Goal: Communication & Community: Answer question/provide support

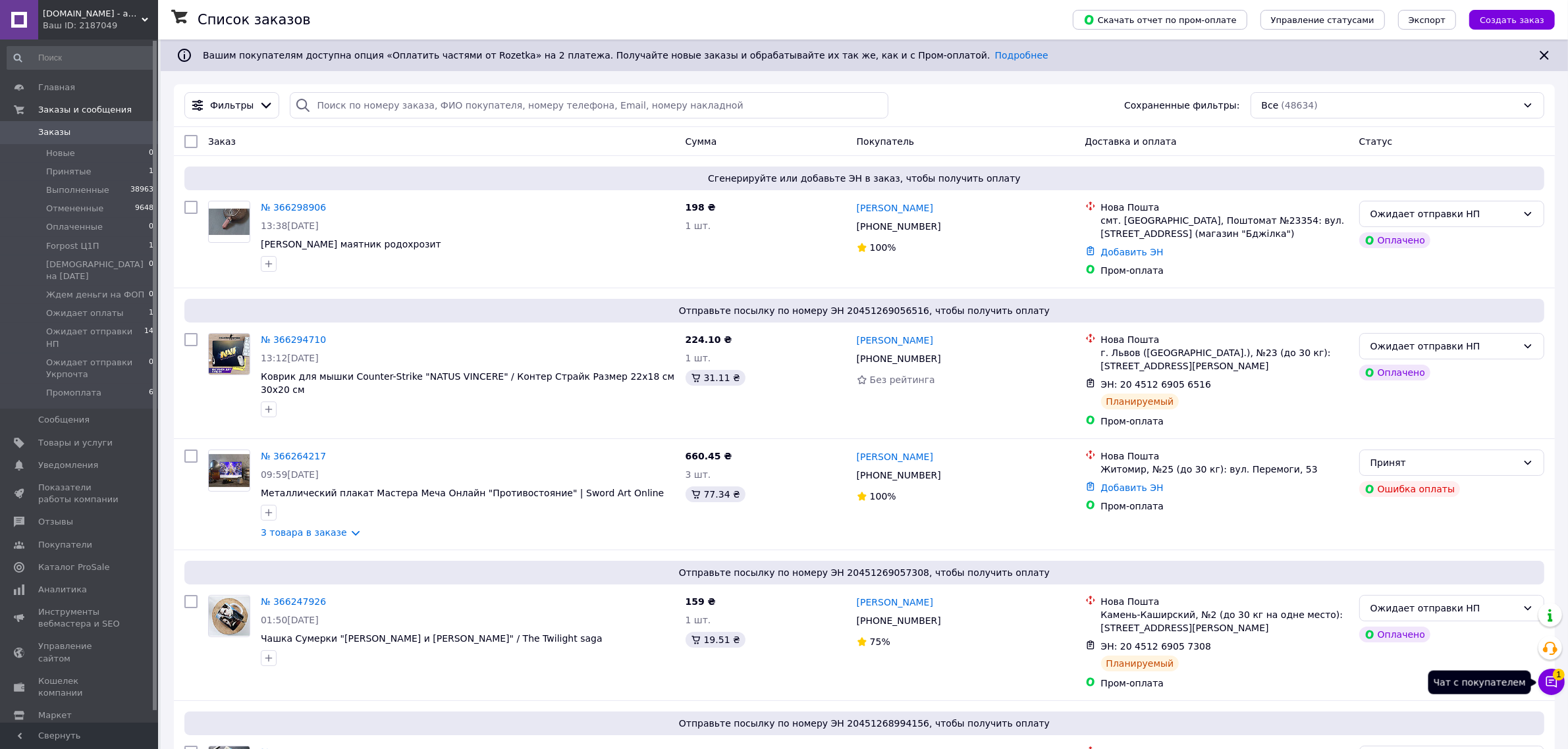
click at [1547, 690] on button "Чат с покупателем 1" at bounding box center [1551, 682] width 26 height 26
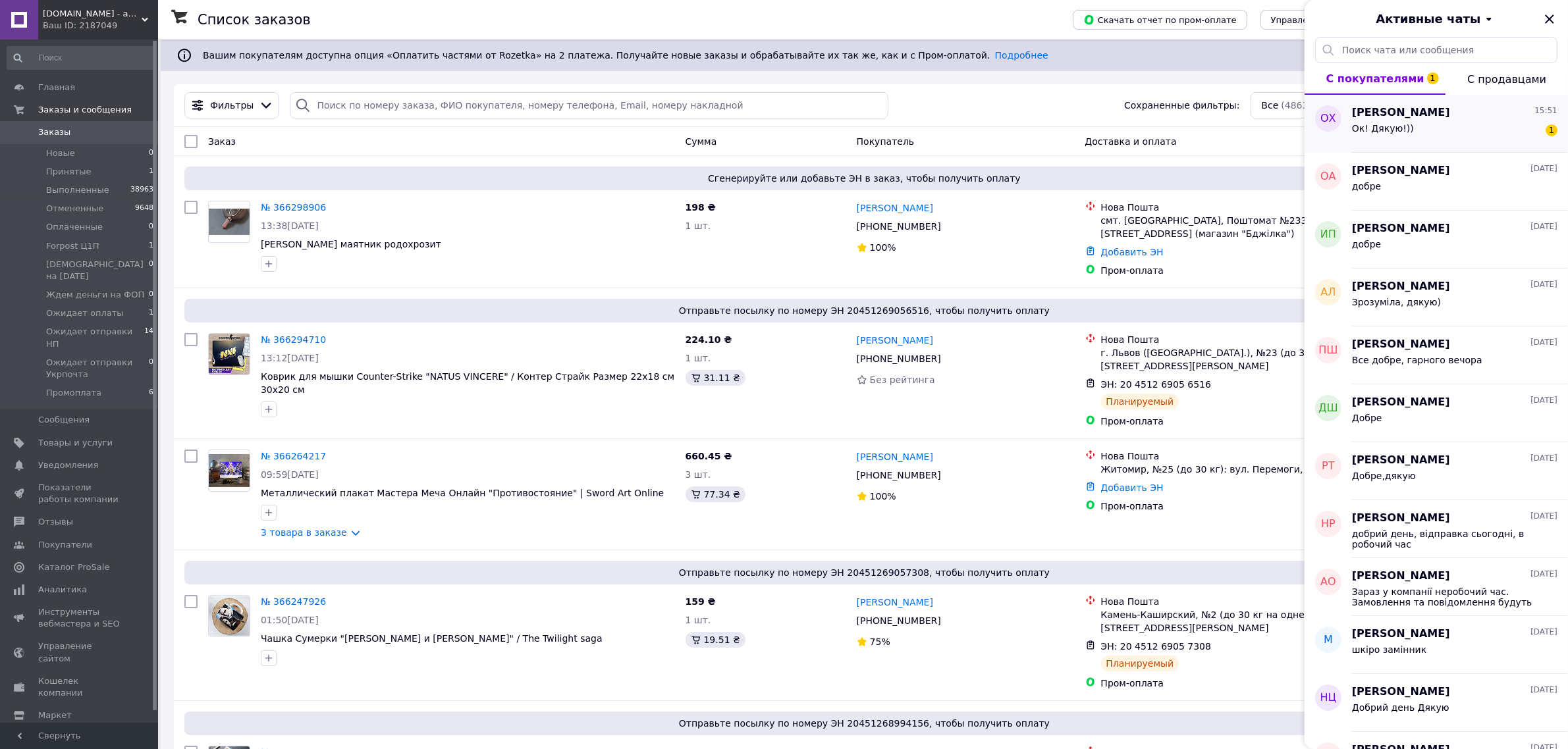
click at [1442, 136] on div "Ок! Дякую!)) 1" at bounding box center [1455, 131] width 206 height 22
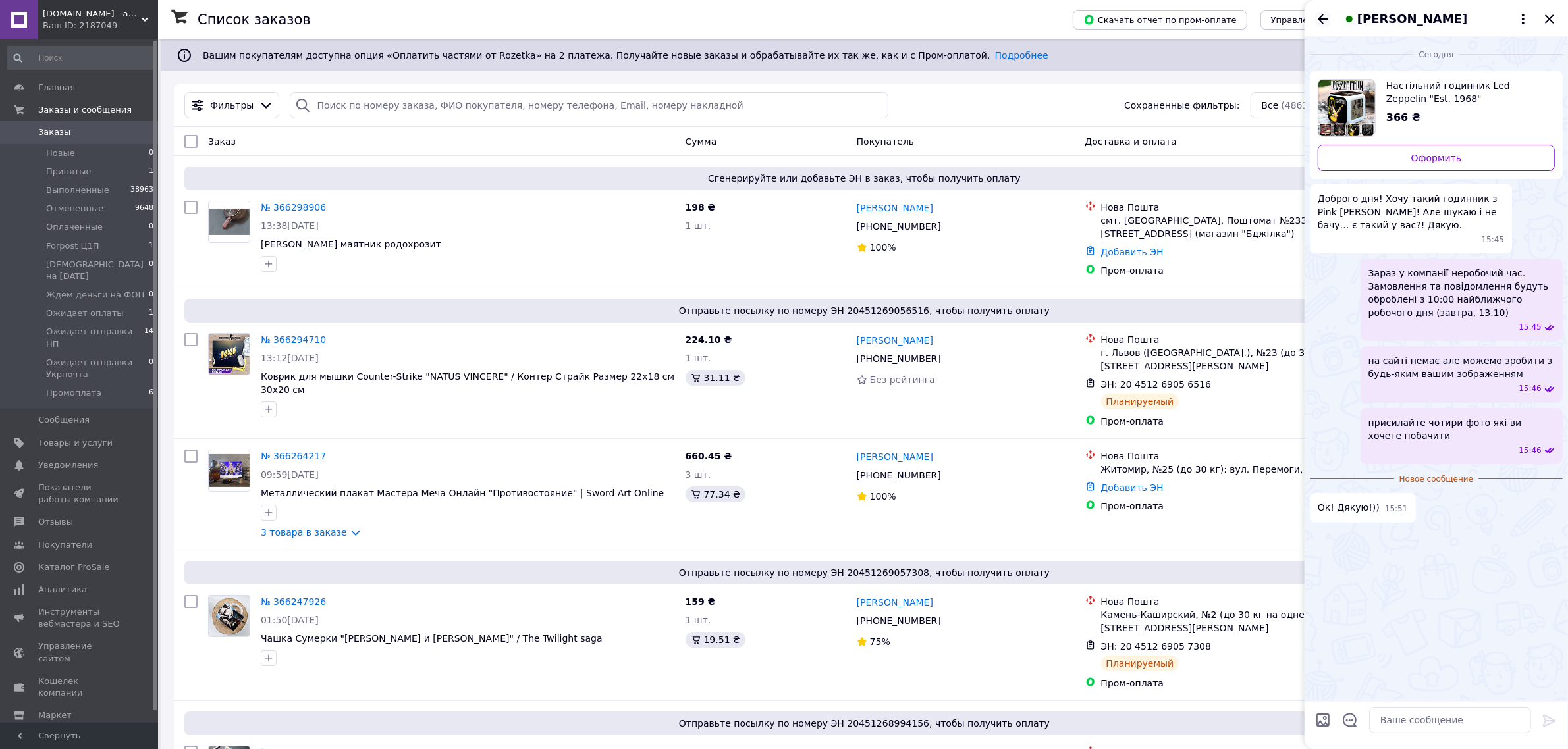
click at [1325, 14] on icon "Назад" at bounding box center [1322, 19] width 16 height 16
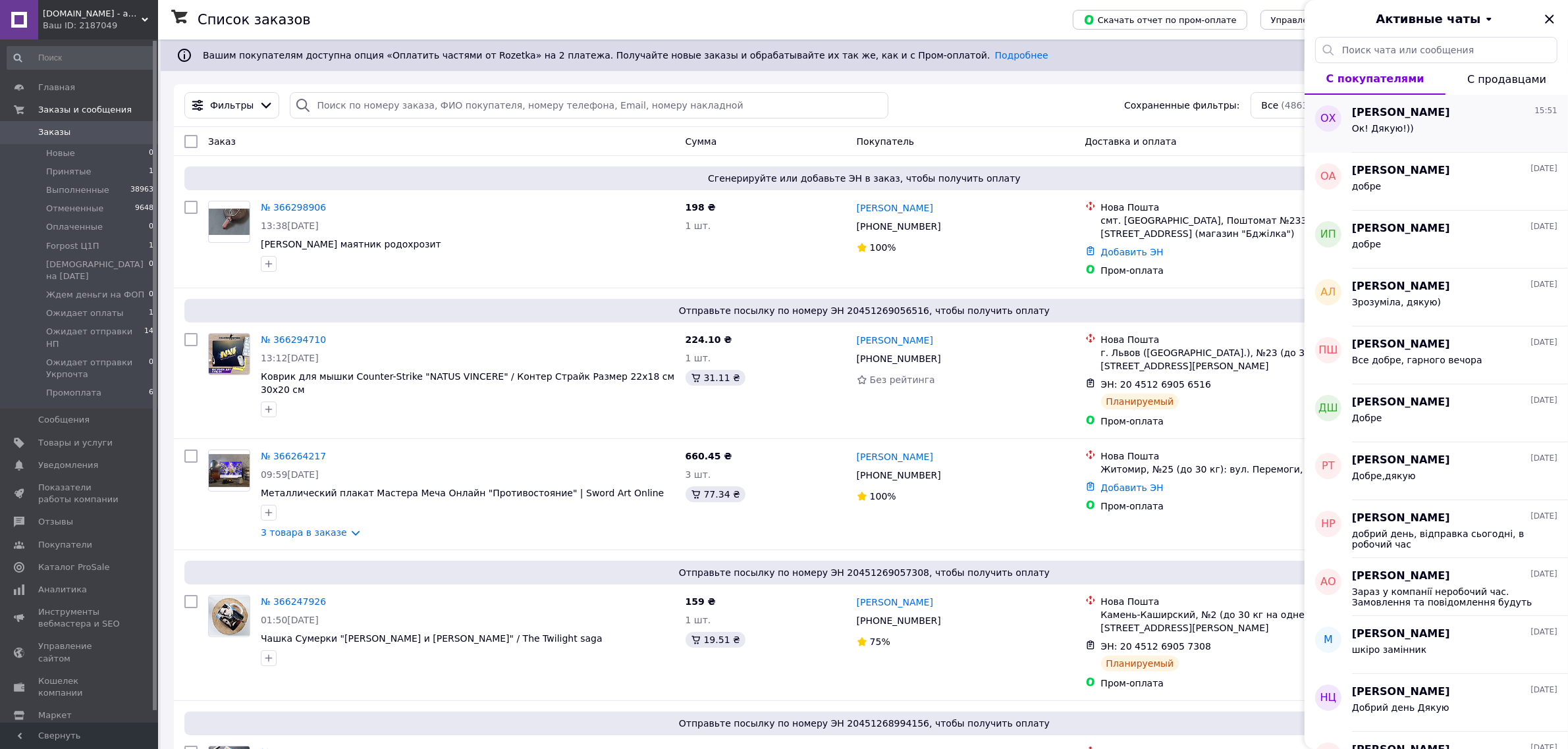
click at [1400, 116] on span "[PERSON_NAME]" at bounding box center [1401, 113] width 98 height 15
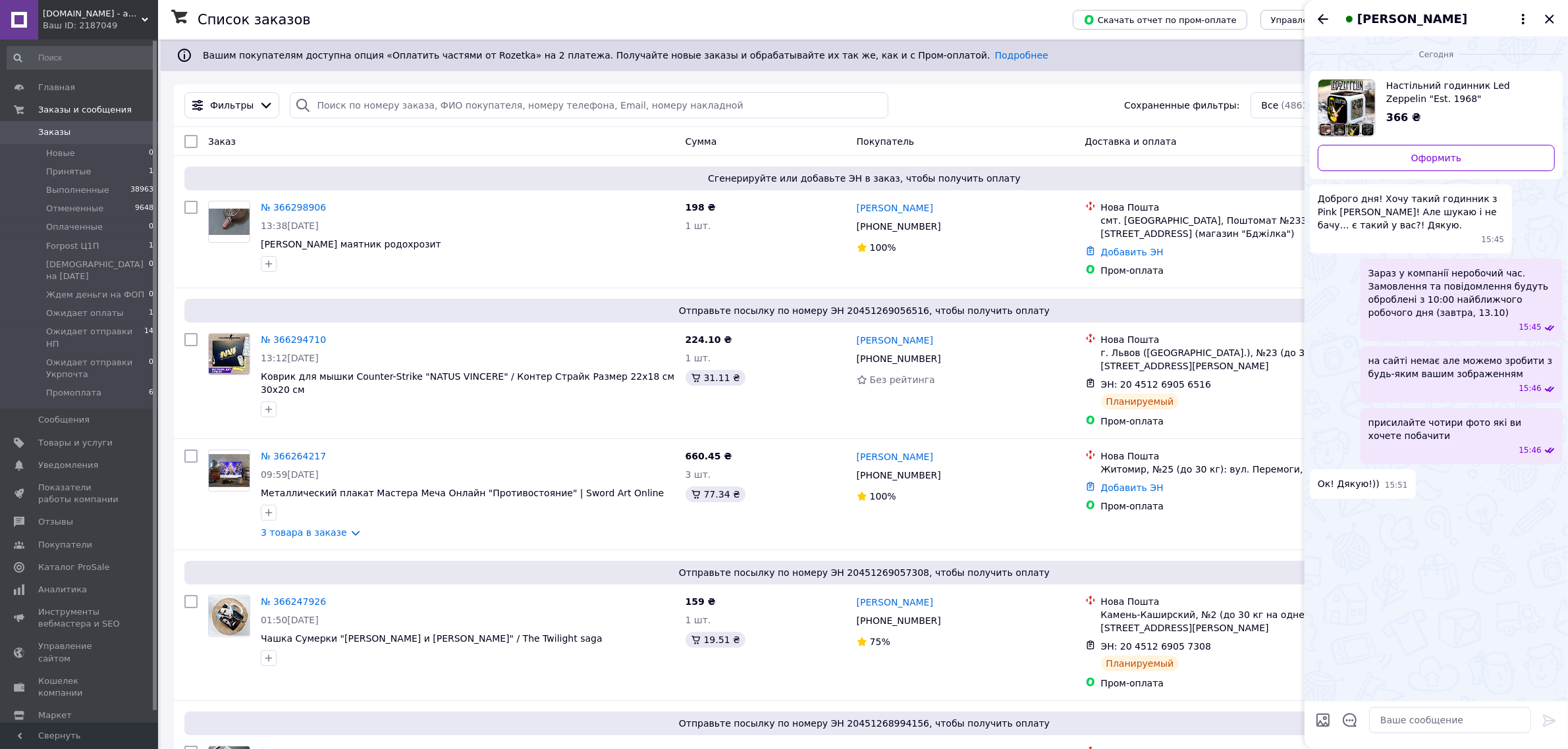
click at [1390, 24] on span "[PERSON_NAME]" at bounding box center [1412, 19] width 110 height 17
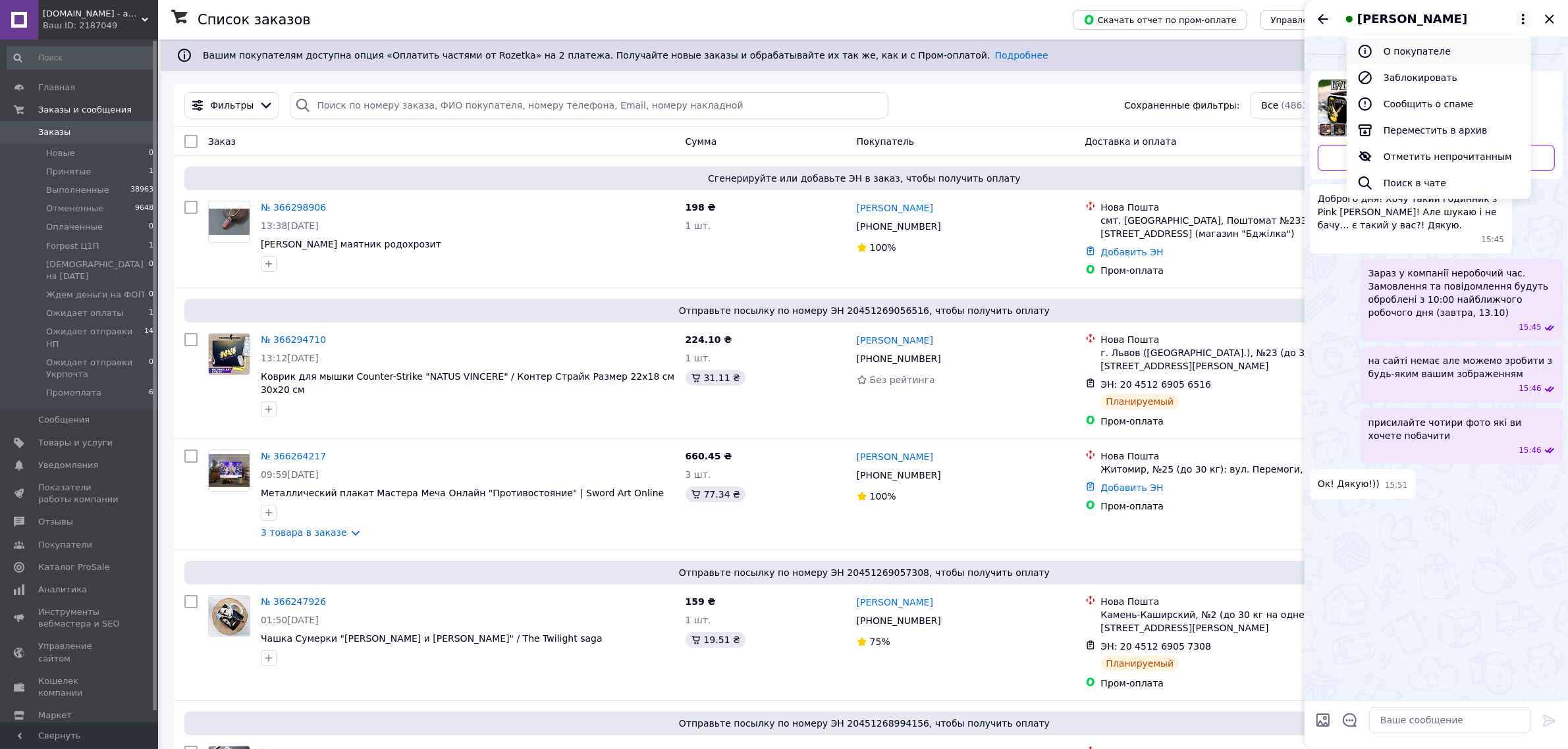
click at [1397, 54] on button "О покупателе" at bounding box center [1438, 51] width 184 height 26
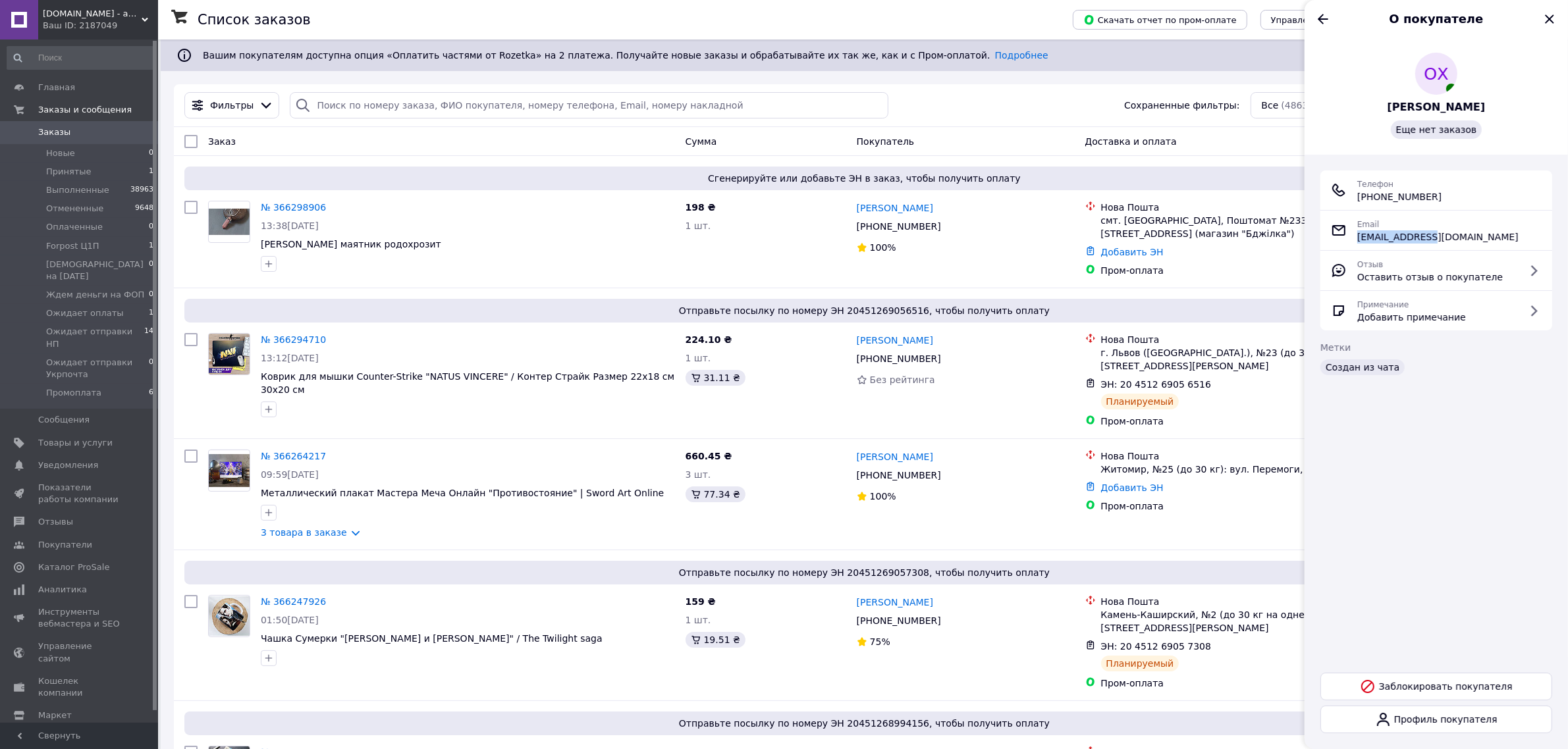
drag, startPoint x: 1432, startPoint y: 238, endPoint x: 1357, endPoint y: 236, distance: 75.0
click at [1357, 236] on div "Email [EMAIL_ADDRESS][DOMAIN_NAME]" at bounding box center [1435, 230] width 210 height 26
drag, startPoint x: 1443, startPoint y: 194, endPoint x: 1357, endPoint y: 195, distance: 86.0
click at [1357, 195] on div "Телефон [PHONE_NUMBER]" at bounding box center [1435, 190] width 210 height 26
click at [1321, 25] on icon "Назад" at bounding box center [1322, 19] width 16 height 16
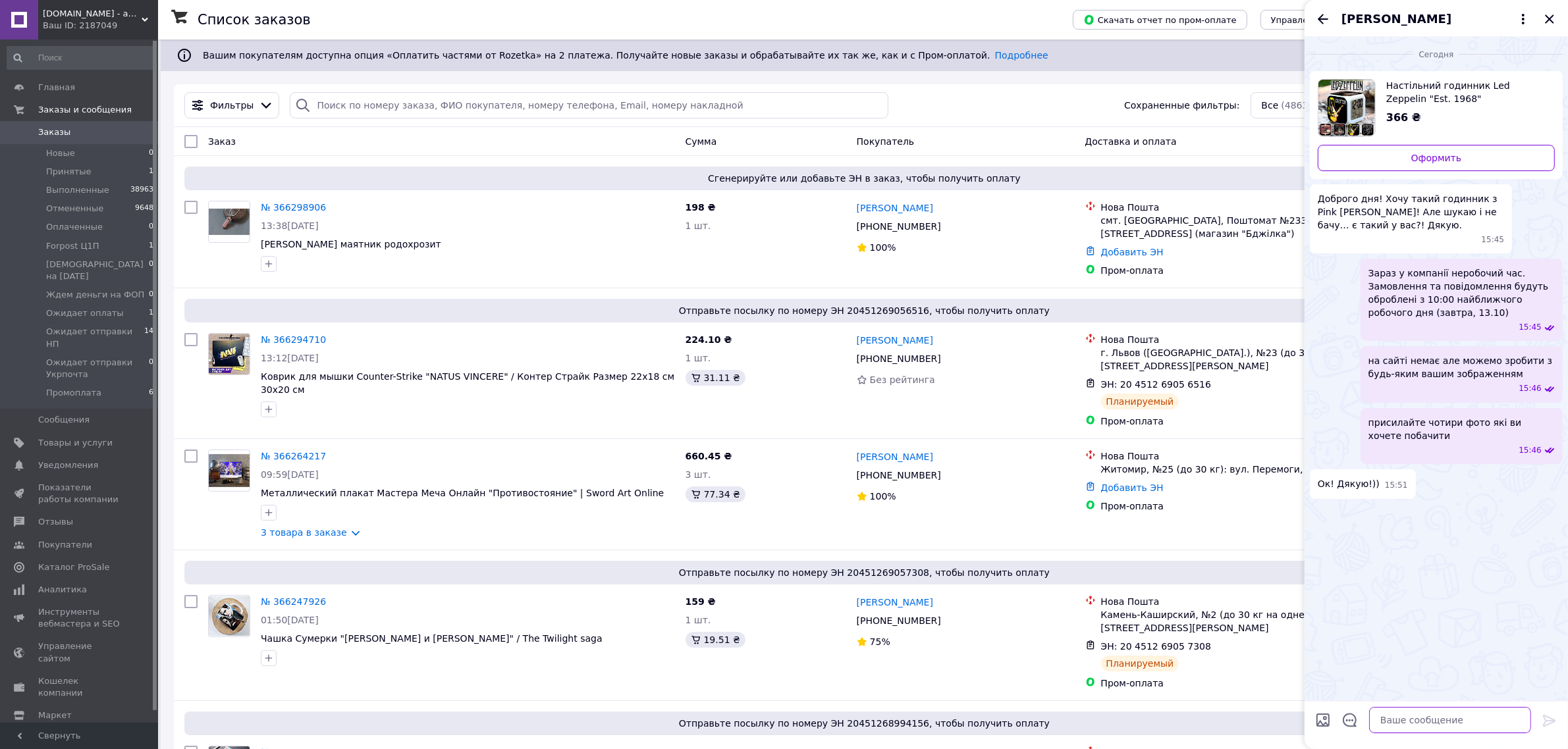
click at [1392, 723] on textarea at bounding box center [1449, 720] width 162 height 26
click at [1316, 15] on icon "Назад" at bounding box center [1322, 19] width 16 height 16
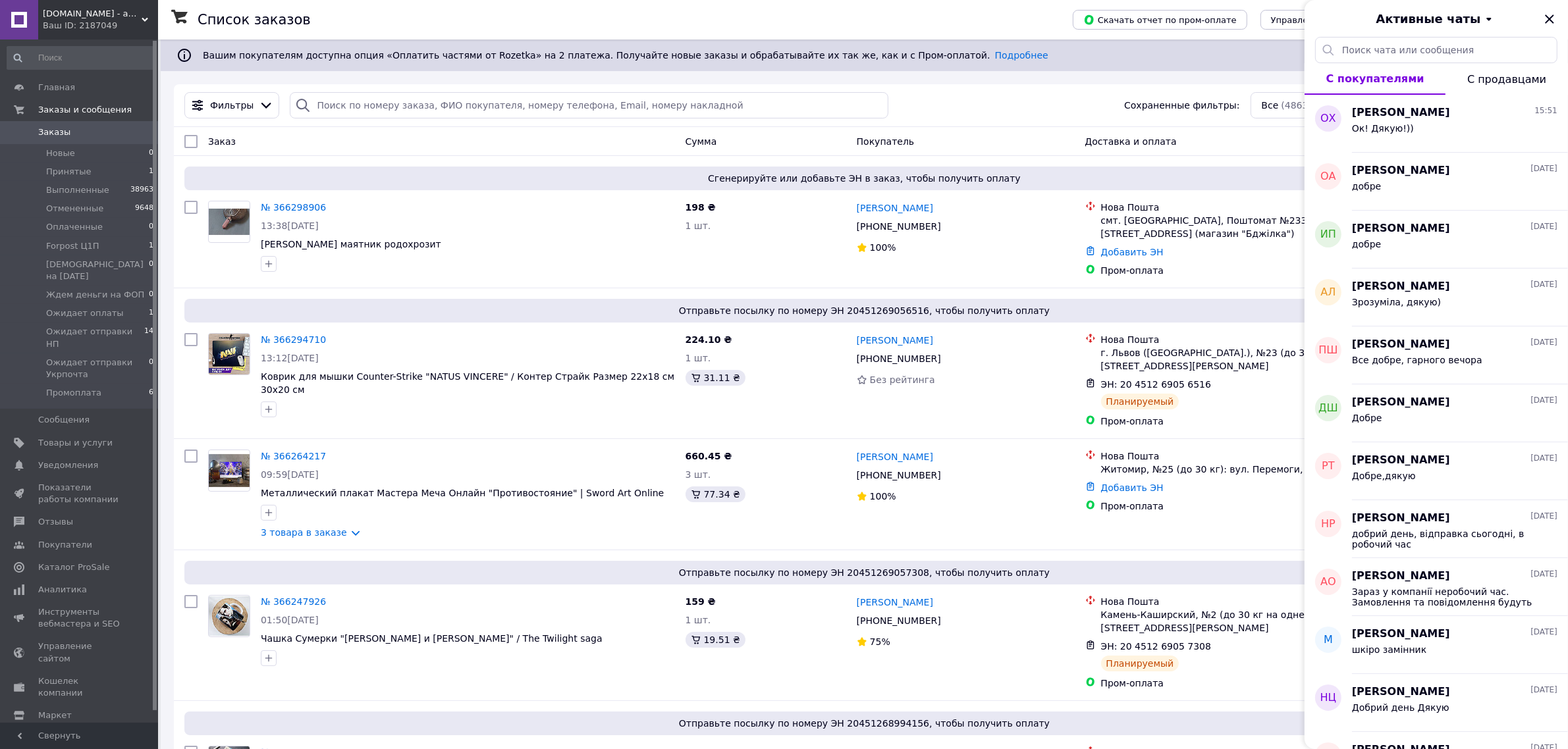
click at [1558, 19] on div "Активные чаты" at bounding box center [1436, 18] width 264 height 36
click at [1547, 17] on icon "Закрыть" at bounding box center [1548, 18] width 8 height 8
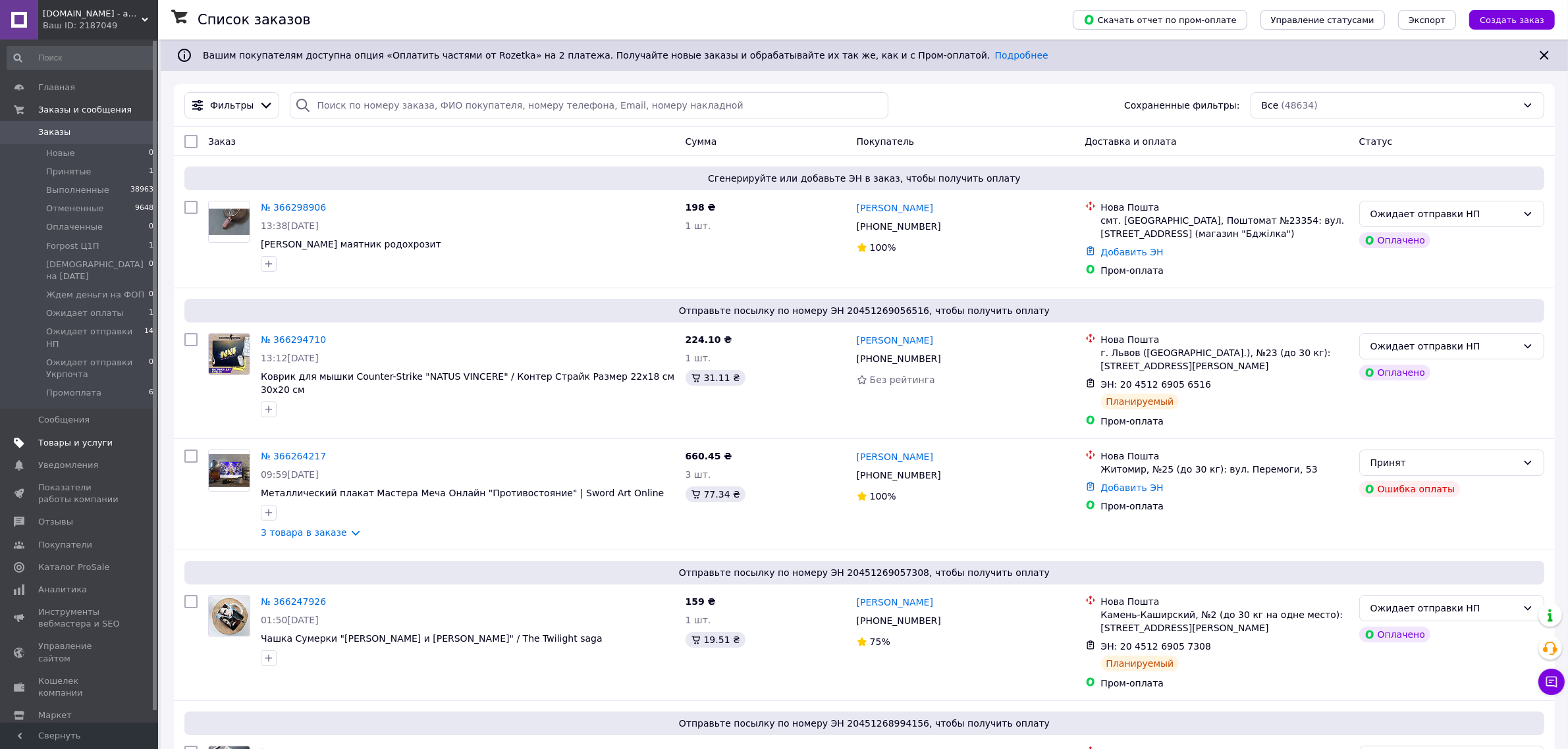
click at [57, 438] on span "Товары и услуги" at bounding box center [76, 443] width 75 height 12
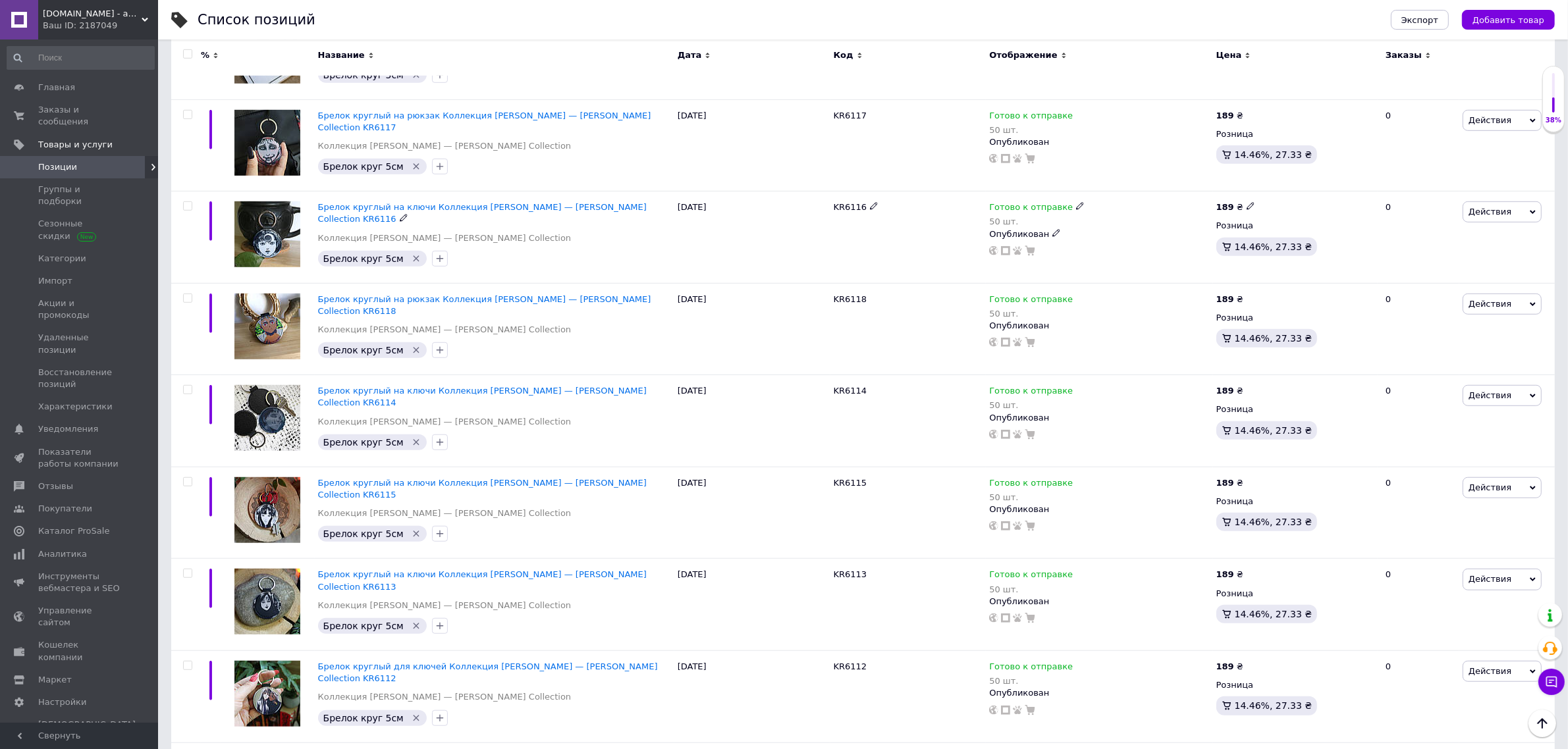
scroll to position [1307, 0]
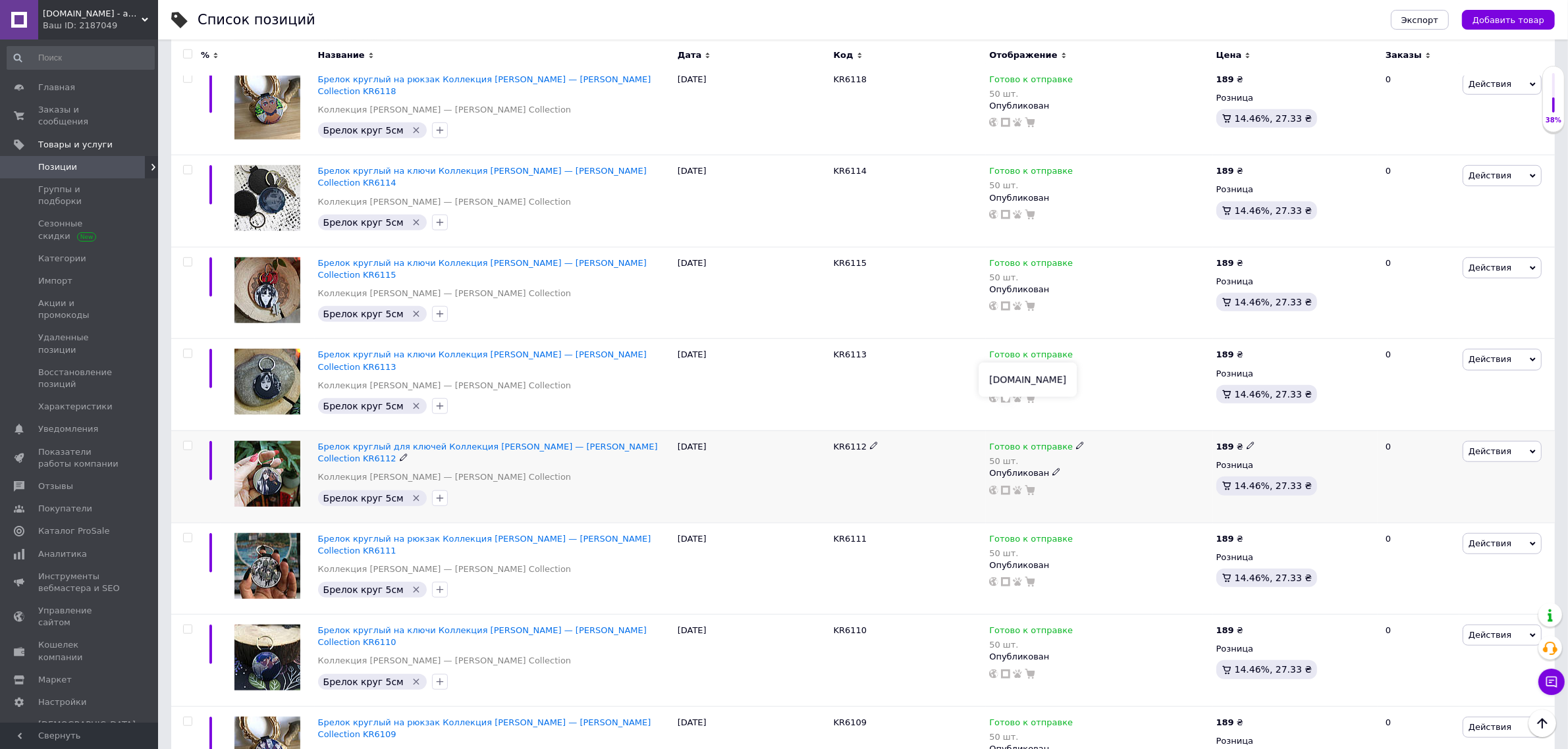
click at [1002, 486] on use at bounding box center [1005, 491] width 9 height 9
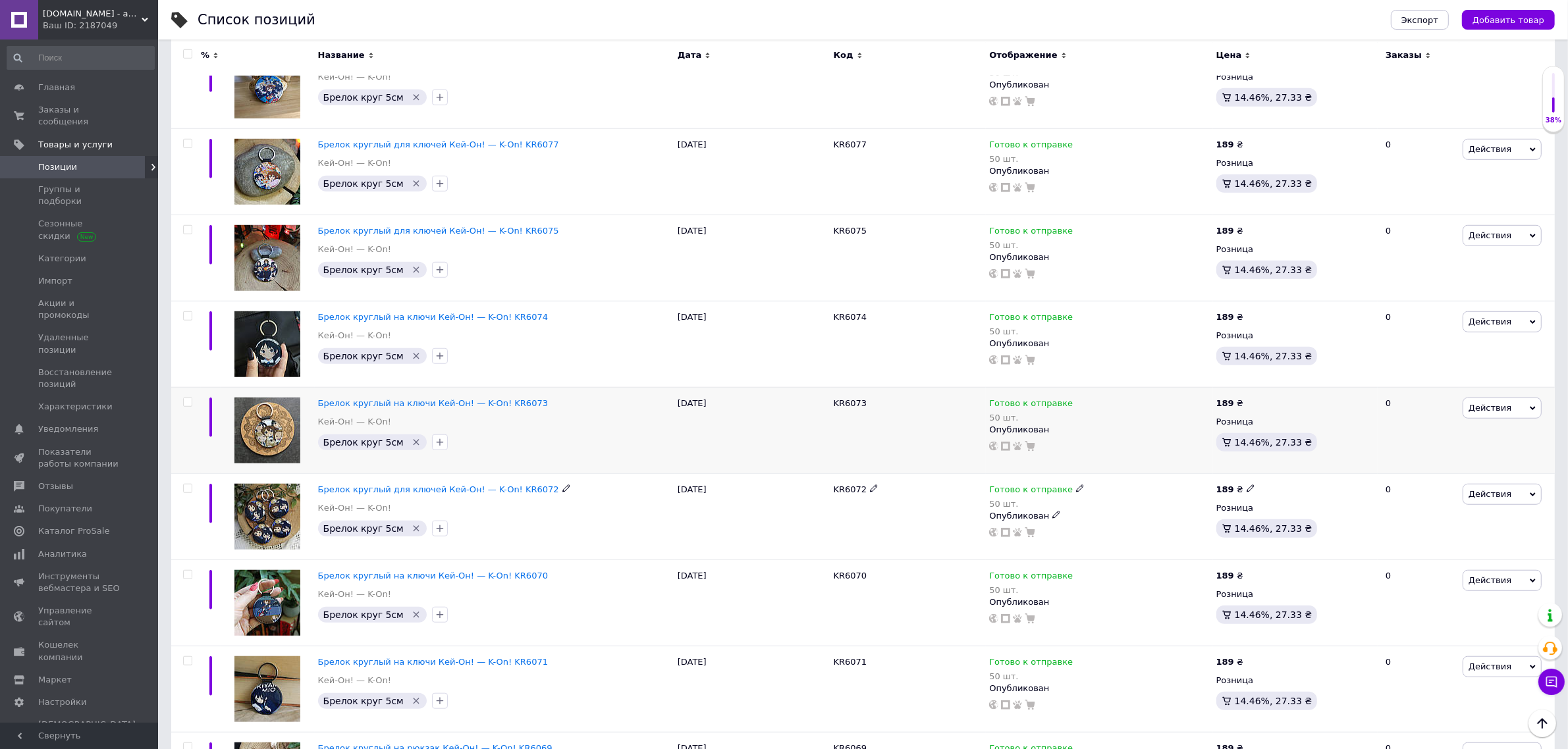
scroll to position [1307, 0]
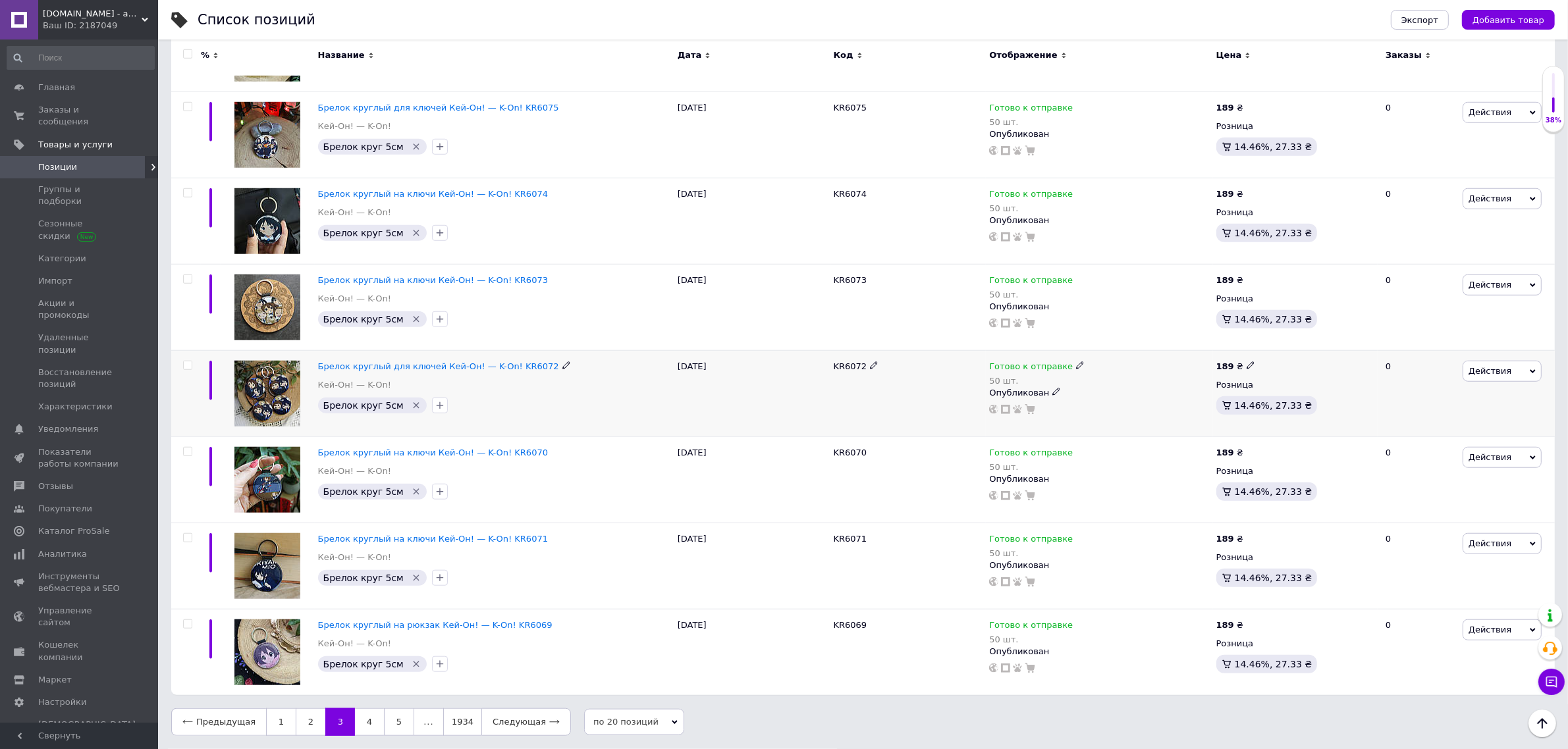
click at [1001, 415] on div at bounding box center [1099, 409] width 223 height 10
click at [1004, 410] on icon at bounding box center [1005, 410] width 9 height 9
click at [60, 117] on link "Заказы и сообщения 0 0" at bounding box center [80, 116] width 162 height 35
